Goal: Check status: Check status

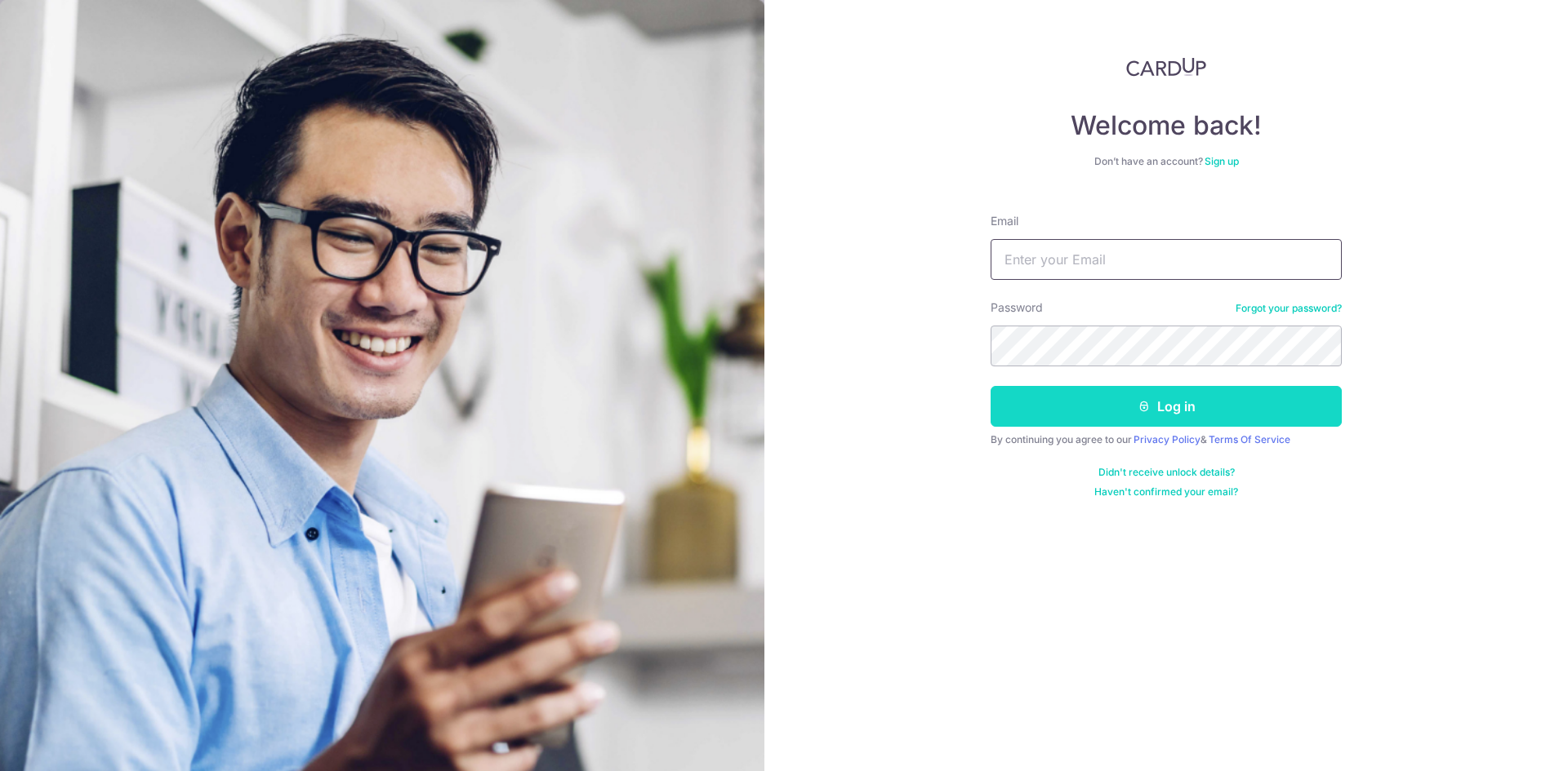
type input "[EMAIL_ADDRESS][DOMAIN_NAME]"
click at [1111, 390] on button "Log in" at bounding box center [1166, 406] width 351 height 41
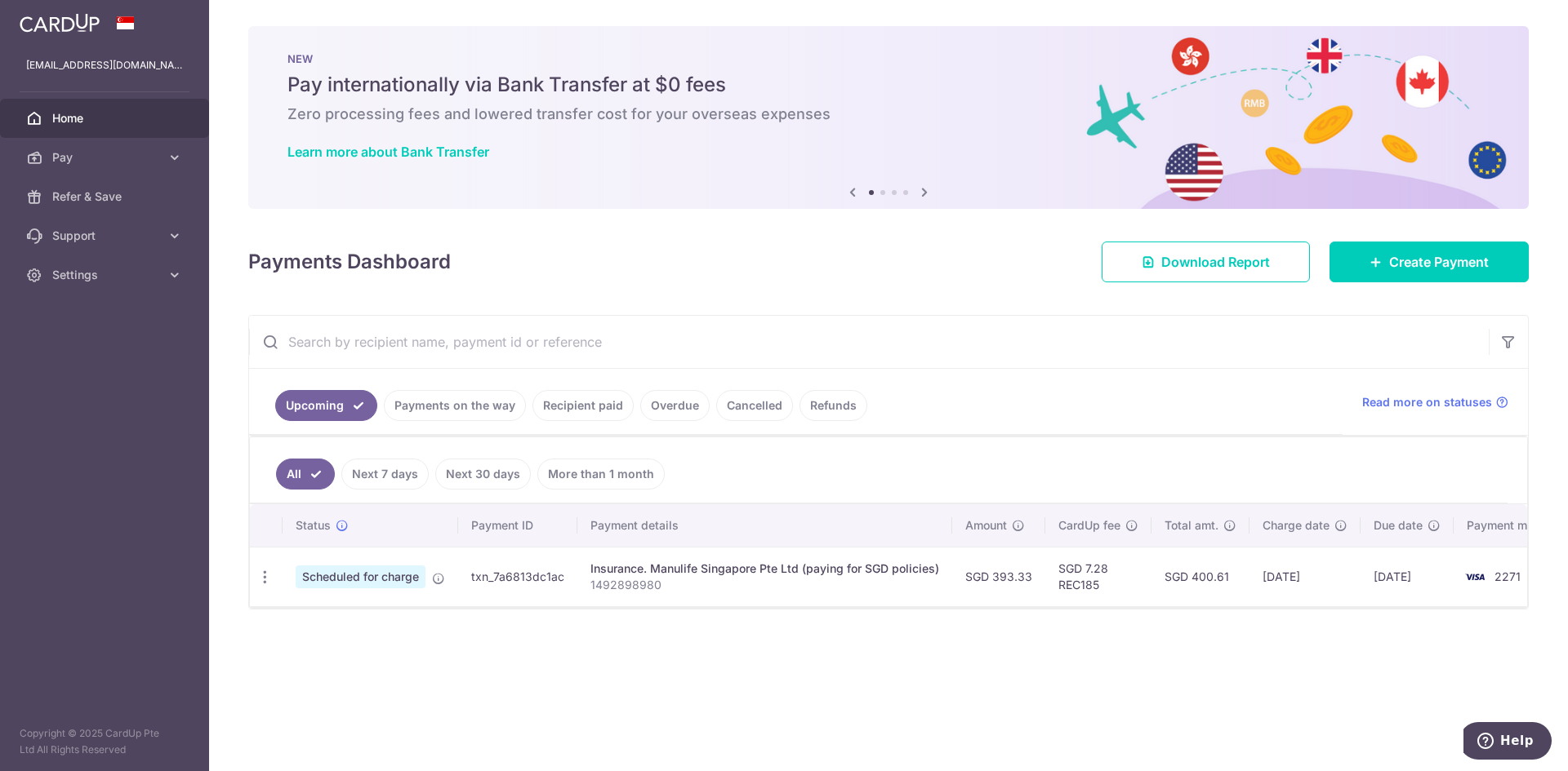
click at [628, 581] on p "1492898980" at bounding box center [765, 585] width 349 height 16
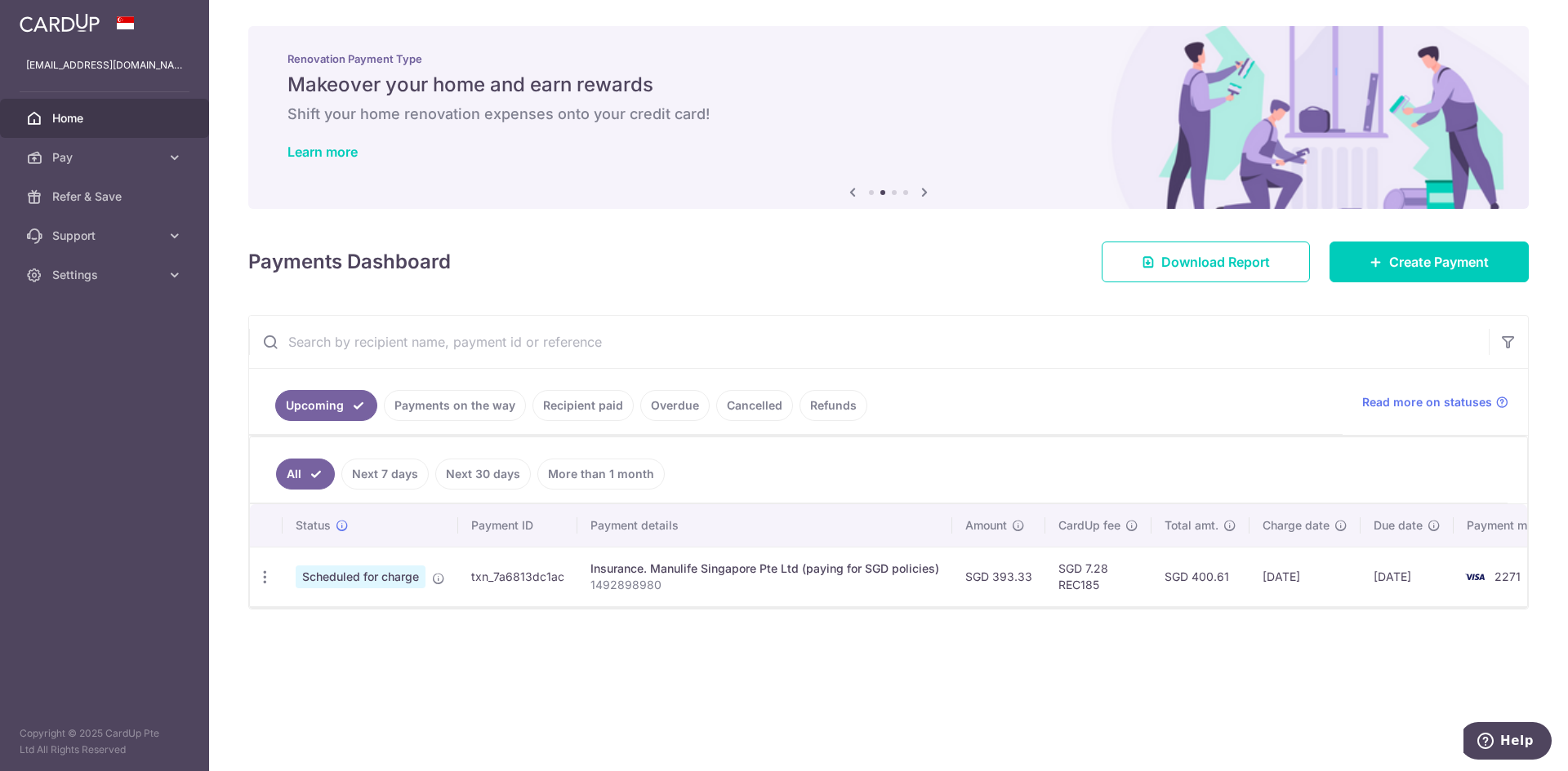
click at [578, 403] on link "Recipient paid" at bounding box center [583, 405] width 102 height 31
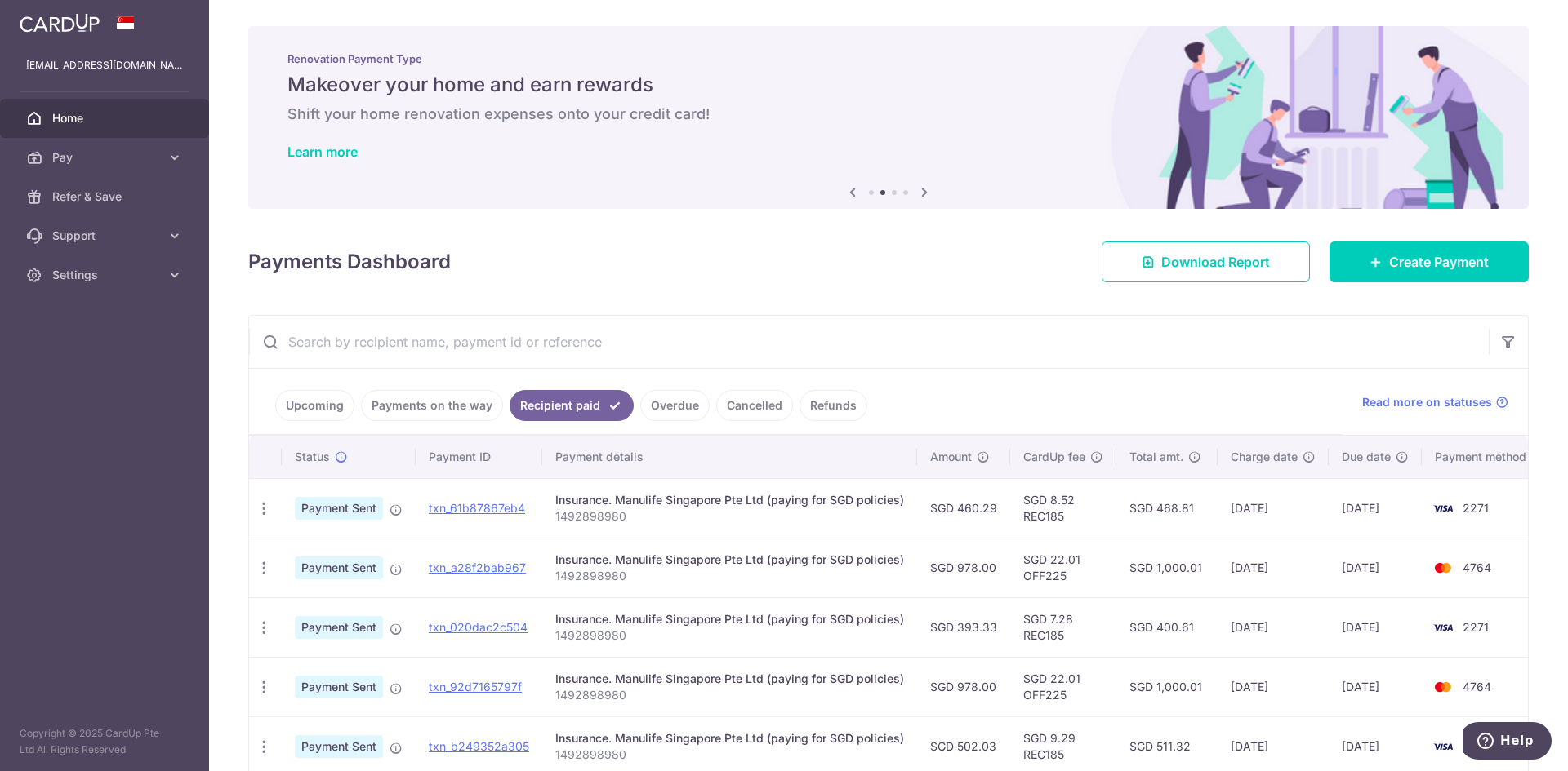
click at [606, 509] on p "1492898980" at bounding box center [730, 516] width 349 height 16
click at [605, 509] on p "1492898980" at bounding box center [730, 516] width 349 height 16
copy p "1492898980"
